Goal: Task Accomplishment & Management: Use online tool/utility

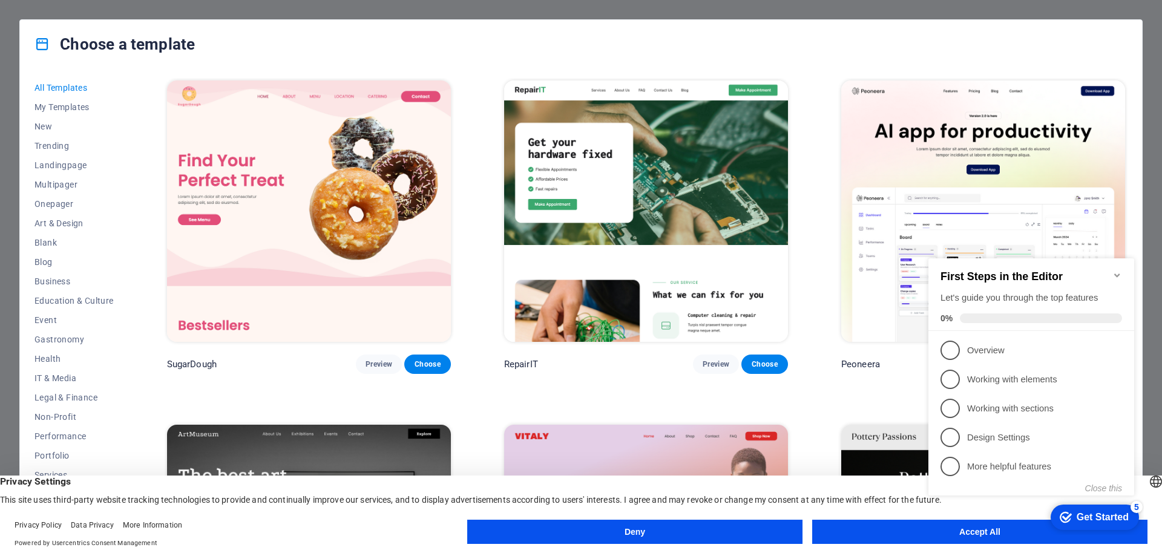
click at [1004, 51] on div "Choose a template" at bounding box center [581, 44] width 1122 height 48
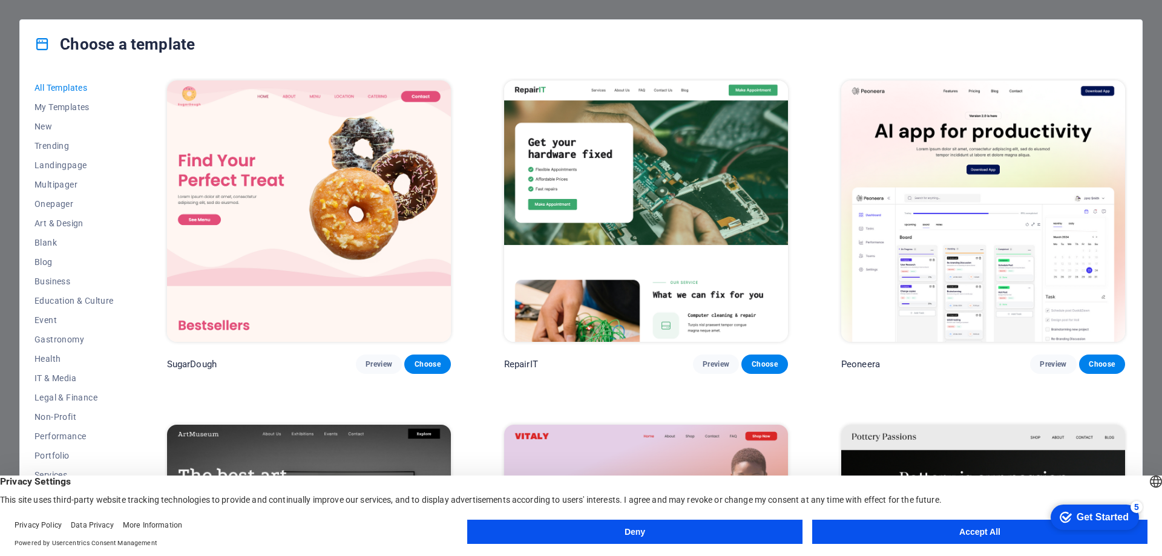
click at [960, 537] on button "Accept All" at bounding box center [979, 532] width 335 height 24
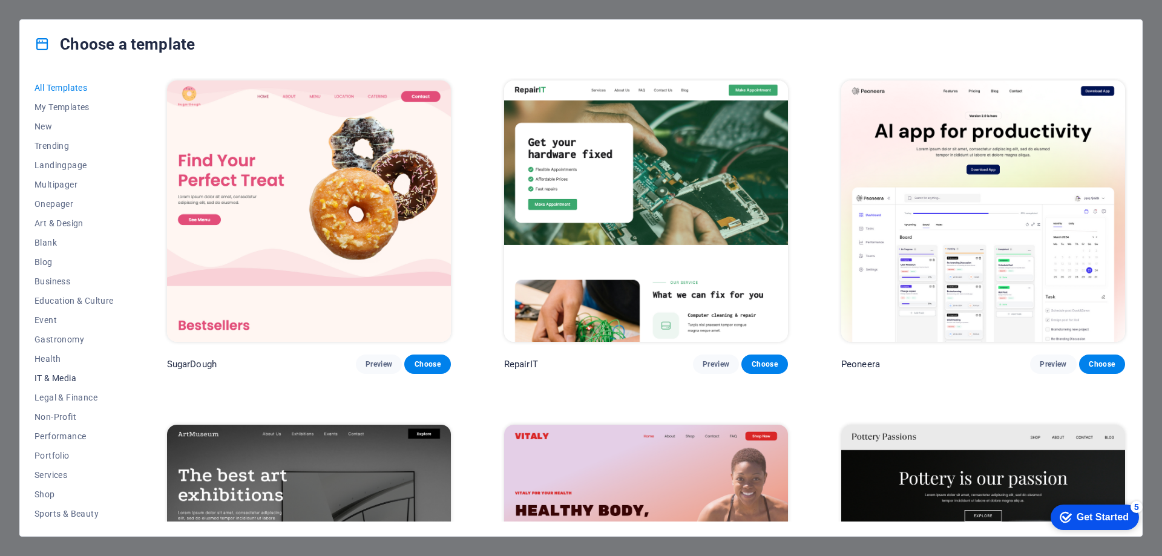
click at [66, 375] on span "IT & Media" at bounding box center [74, 378] width 79 height 10
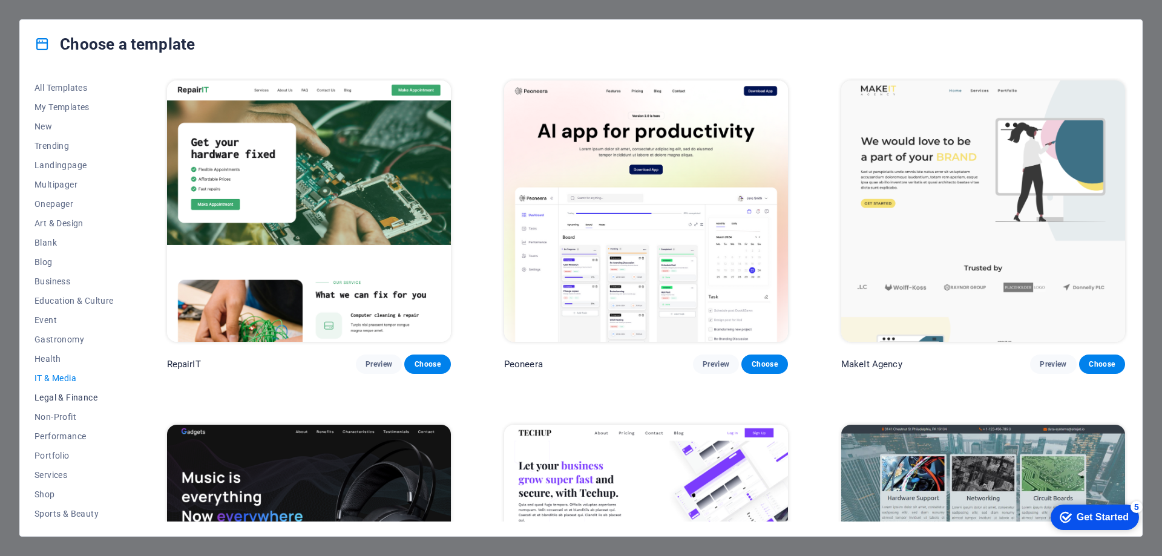
click at [56, 405] on button "Legal & Finance" at bounding box center [74, 397] width 79 height 19
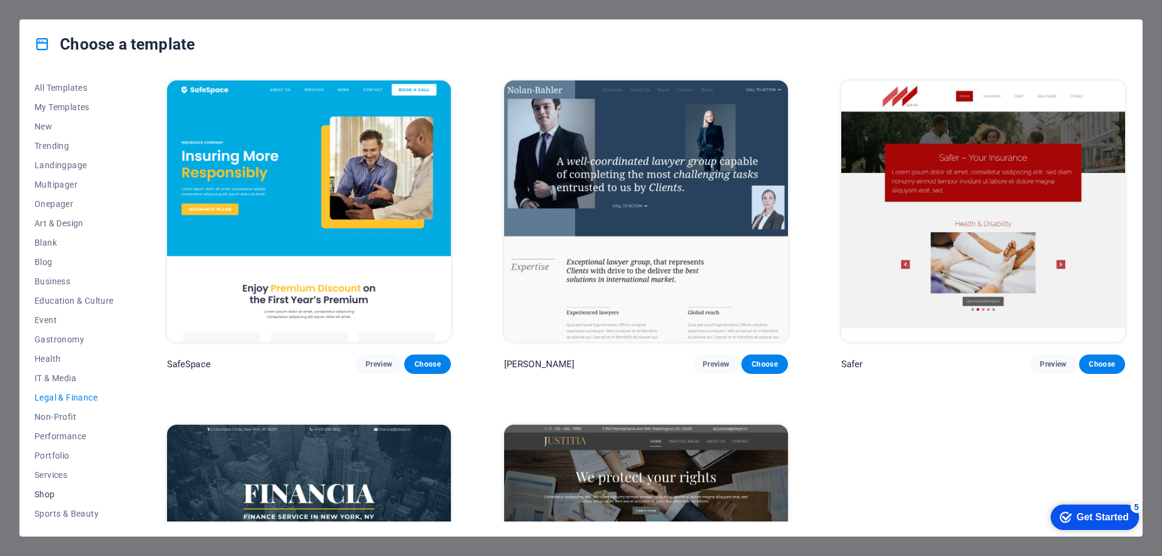
click at [54, 493] on span "Shop" at bounding box center [74, 495] width 79 height 10
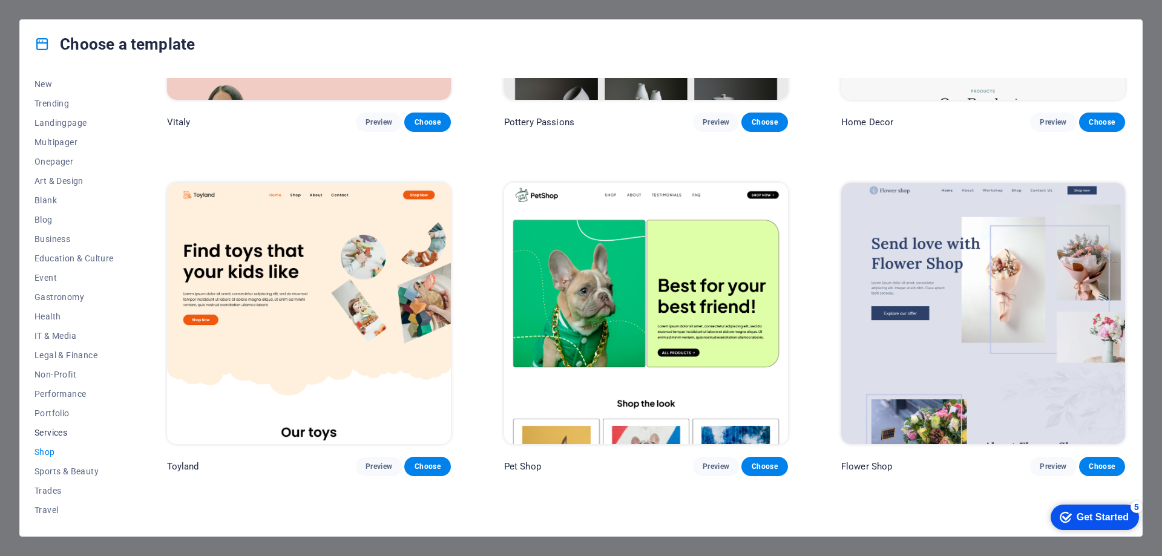
scroll to position [60, 0]
click at [66, 456] on span "Sports & Beauty" at bounding box center [74, 454] width 79 height 10
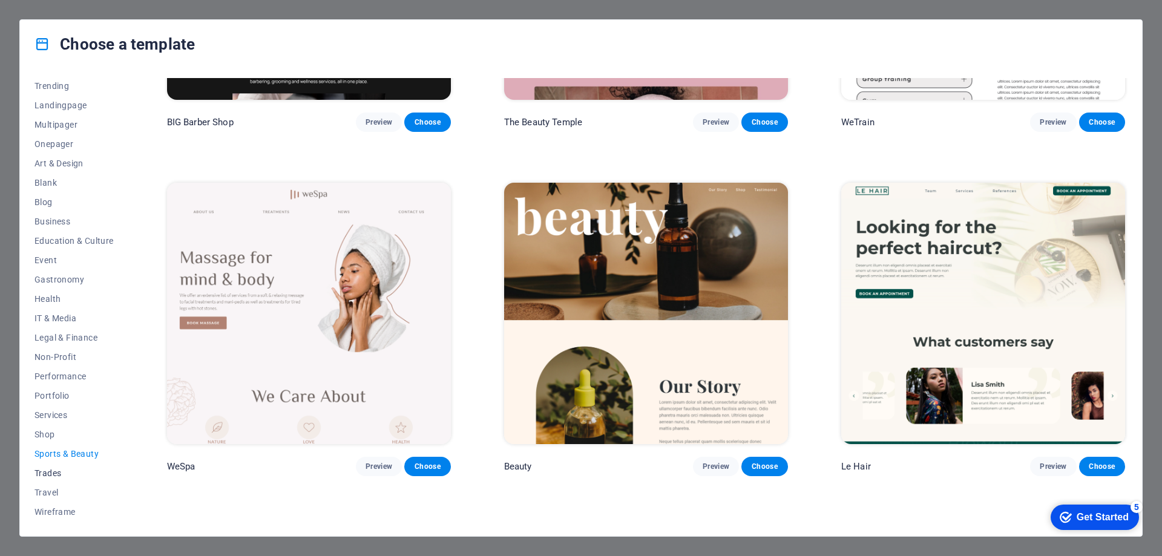
click at [58, 473] on span "Trades" at bounding box center [74, 473] width 79 height 10
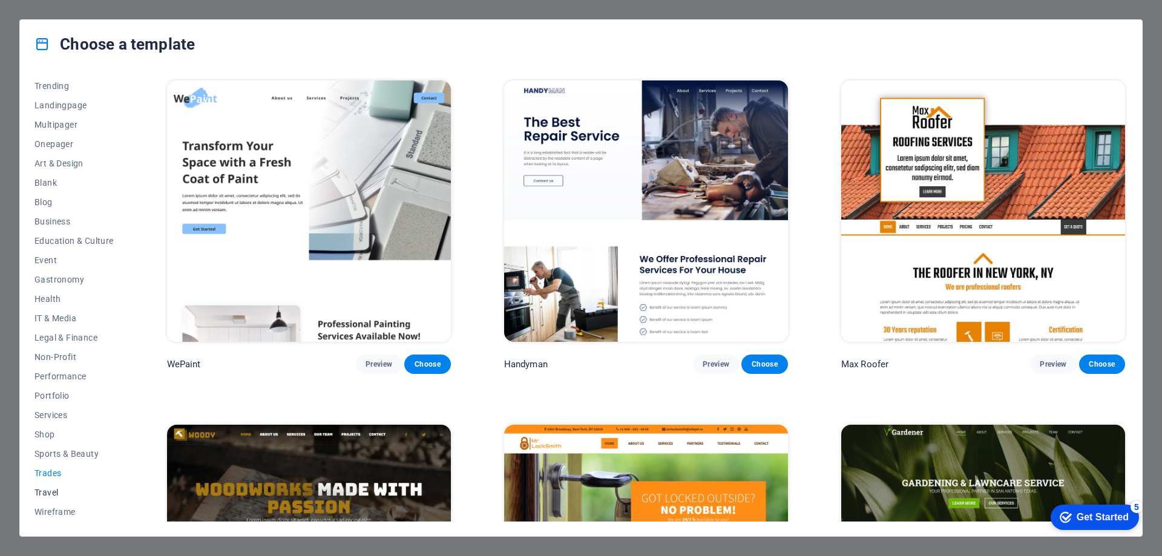
click at [52, 491] on span "Travel" at bounding box center [74, 493] width 79 height 10
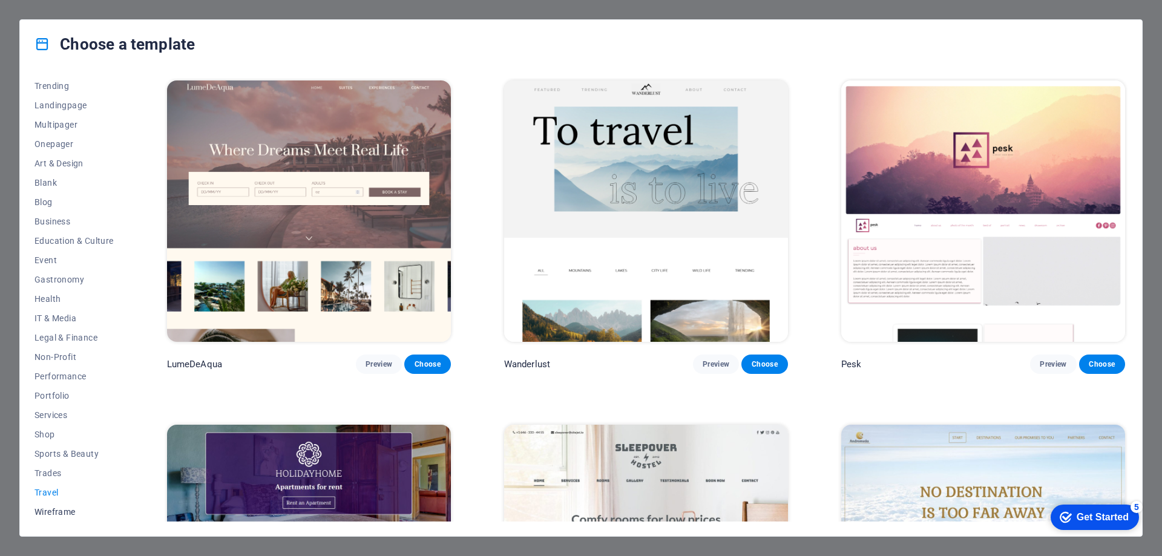
click at [55, 517] on button "Wireframe" at bounding box center [74, 511] width 79 height 19
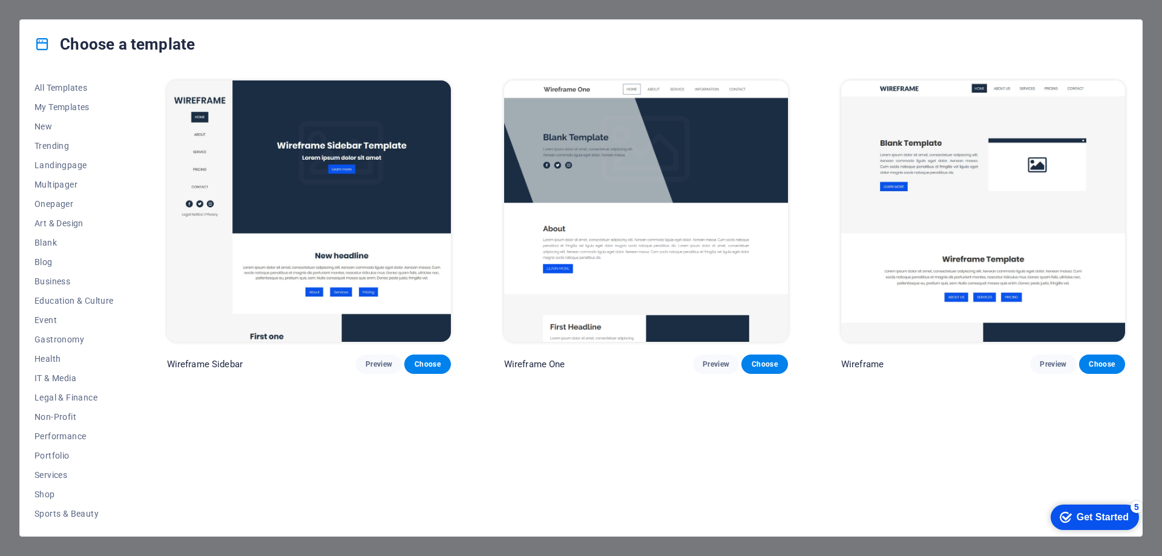
click at [97, 11] on div "Choose a template All Templates My Templates New Trending Landingpage Multipage…" at bounding box center [581, 278] width 1162 height 556
